Goal: Task Accomplishment & Management: Manage account settings

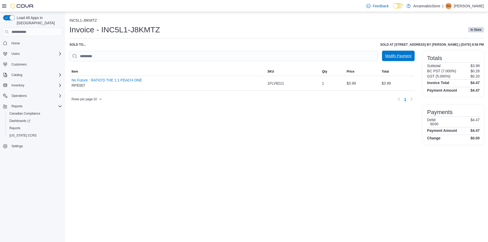
click at [399, 59] on span "Modify Payment" at bounding box center [398, 56] width 26 height 10
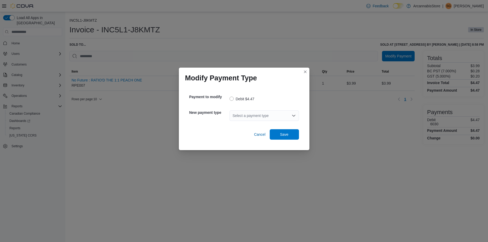
click at [254, 119] on div "Select a payment type" at bounding box center [263, 115] width 69 height 10
click at [252, 117] on div "Select a payment type" at bounding box center [263, 115] width 69 height 10
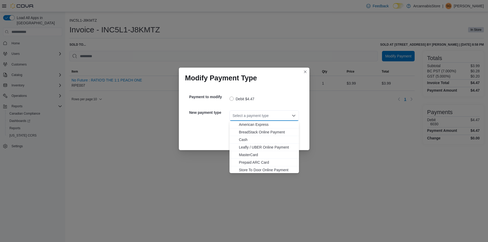
click at [252, 117] on div "Select a payment type" at bounding box center [263, 115] width 69 height 10
click at [265, 169] on span "Visa" at bounding box center [267, 169] width 57 height 5
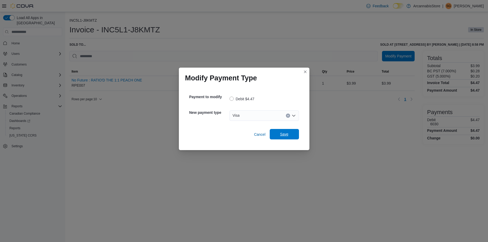
click at [292, 134] on span "Save" at bounding box center [284, 134] width 23 height 10
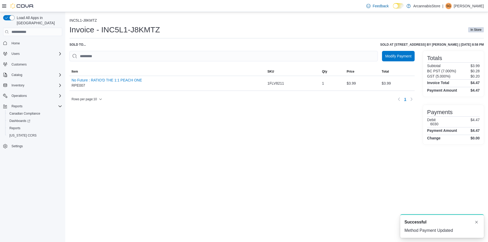
scroll to position [0, 0]
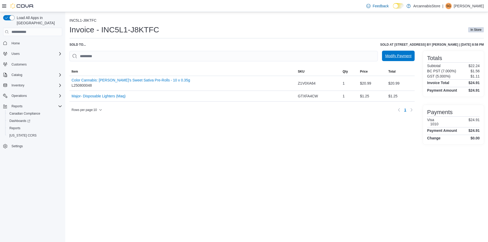
click at [401, 54] on span "Modify Payment" at bounding box center [398, 55] width 26 height 5
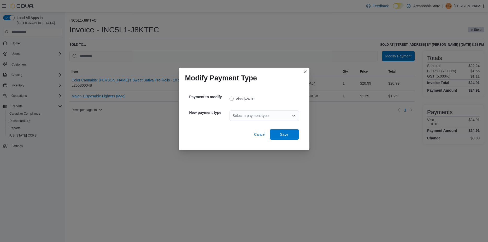
click at [270, 115] on div "Select a payment type" at bounding box center [263, 115] width 69 height 10
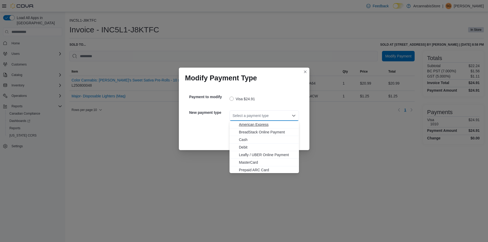
click at [263, 123] on span "American Express" at bounding box center [267, 124] width 57 height 5
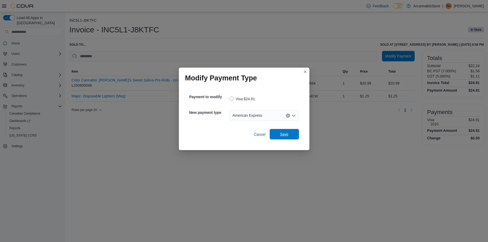
click at [287, 134] on span "Save" at bounding box center [284, 134] width 8 height 5
